Goal: Information Seeking & Learning: Learn about a topic

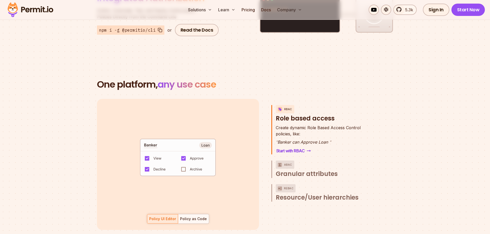
scroll to position [695, 0]
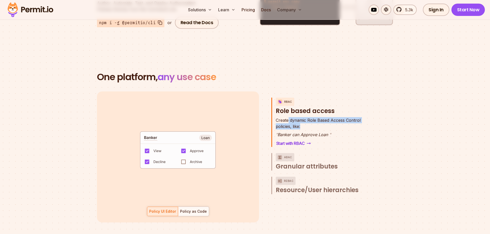
drag, startPoint x: 288, startPoint y: 115, endPoint x: 331, endPoint y: 123, distance: 43.9
click at [331, 123] on p "Create dynamic Role Based Access Control policies, like:" at bounding box center [318, 123] width 85 height 12
click at [315, 132] on p "" Banker can Approve Loan "" at bounding box center [318, 135] width 85 height 6
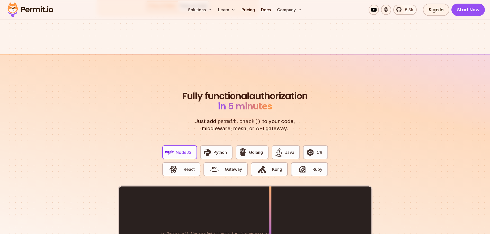
scroll to position [1003, 0]
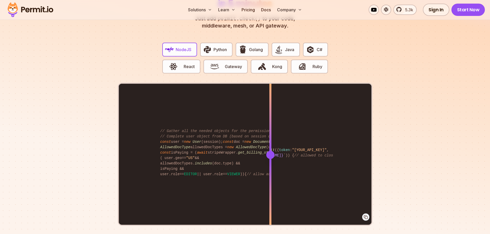
click at [195, 124] on div "import { Permit } from "permitio" ; const permit = new Permit ({ token : "[YOUR…" at bounding box center [245, 155] width 253 height 142
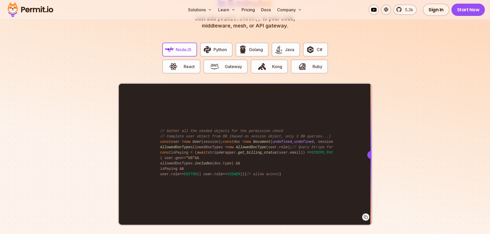
drag, startPoint x: 195, startPoint y: 124, endPoint x: 397, endPoint y: 142, distance: 203.1
click at [397, 142] on section "Fully functional authorization in 5 minutes Just add permit.check() to your cod…" at bounding box center [245, 111] width 490 height 321
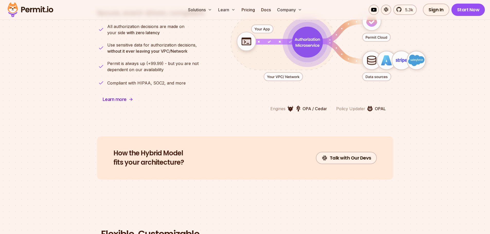
scroll to position [1312, 0]
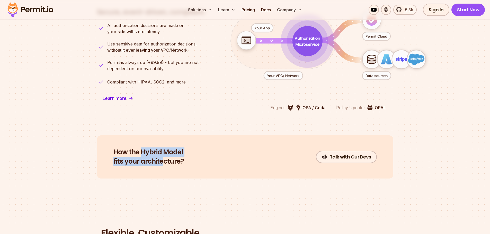
drag, startPoint x: 140, startPoint y: 146, endPoint x: 158, endPoint y: 163, distance: 24.9
click at [158, 163] on div "How the Hybrid Model fits your architecture? Talk with Our Devs" at bounding box center [245, 157] width 296 height 43
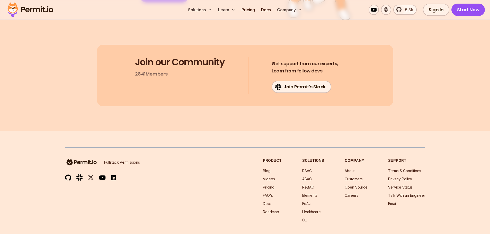
scroll to position [2756, 0]
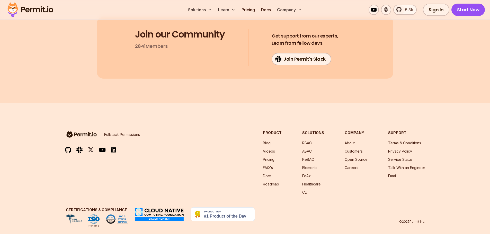
click at [332, 224] on footer "Fullstack Permissions Product Blog Videos Pricing FAQ's Docs Roadmap Solutions …" at bounding box center [245, 171] width 490 height 137
click at [271, 141] on link "Blog" at bounding box center [267, 143] width 8 height 4
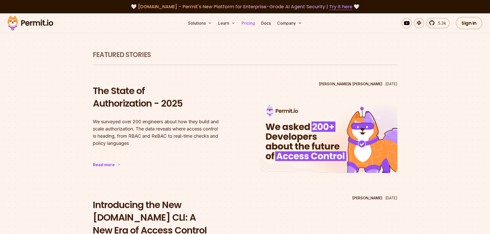
click at [250, 25] on link "Pricing" at bounding box center [248, 23] width 17 height 10
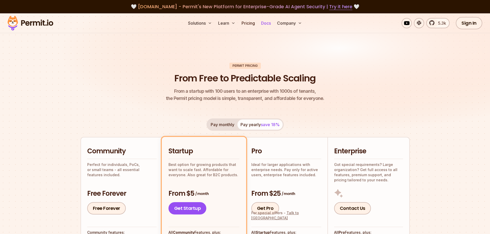
click at [270, 23] on link "Docs" at bounding box center [266, 23] width 14 height 10
